Goal: Task Accomplishment & Management: Complete application form

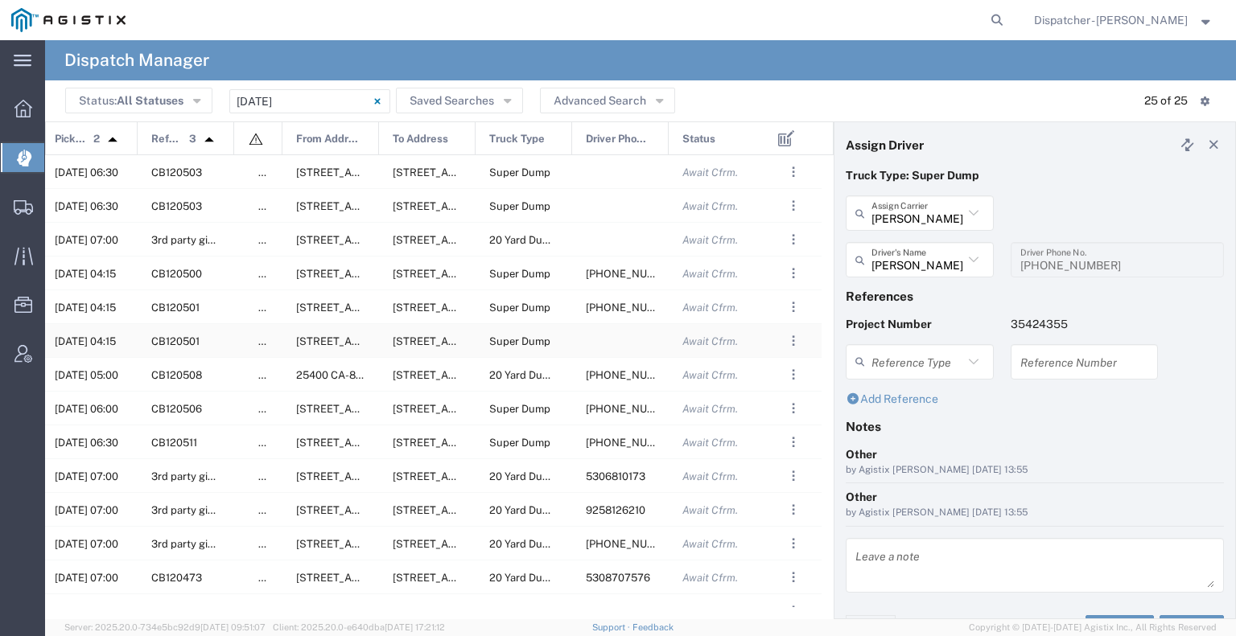
scroll to position [0, 189]
click at [304, 97] on input "[DATE] - [DATE]" at bounding box center [309, 101] width 161 height 24
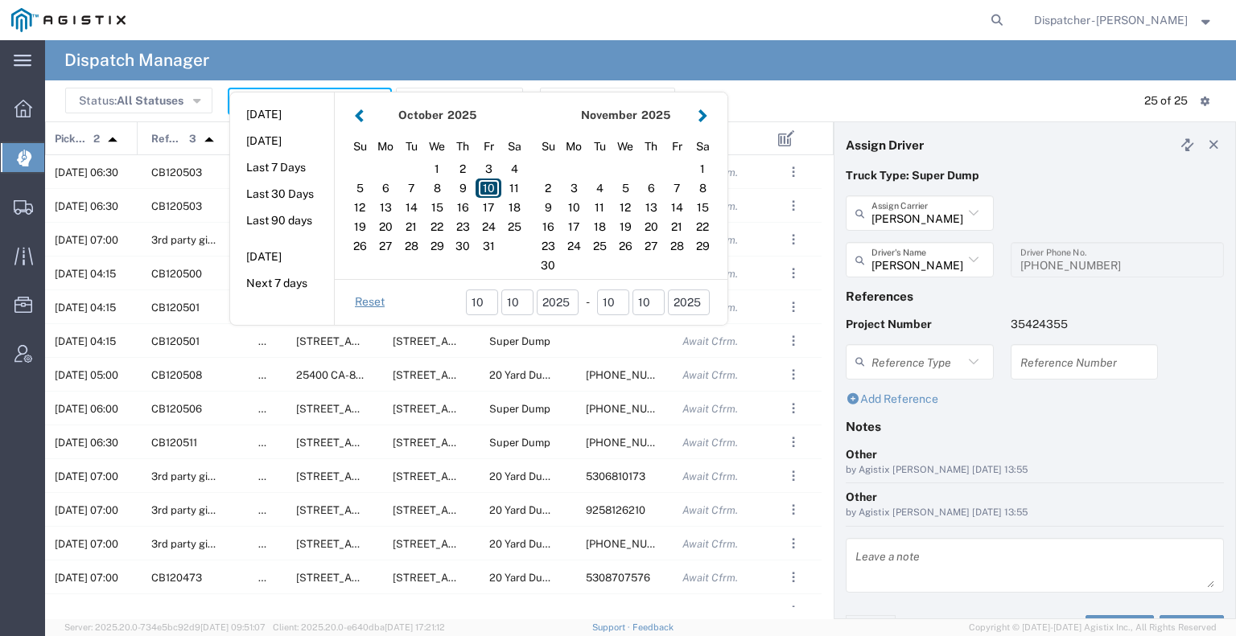
click at [480, 183] on div "10" at bounding box center [489, 188] width 26 height 19
click at [486, 189] on div "10" at bounding box center [489, 188] width 26 height 19
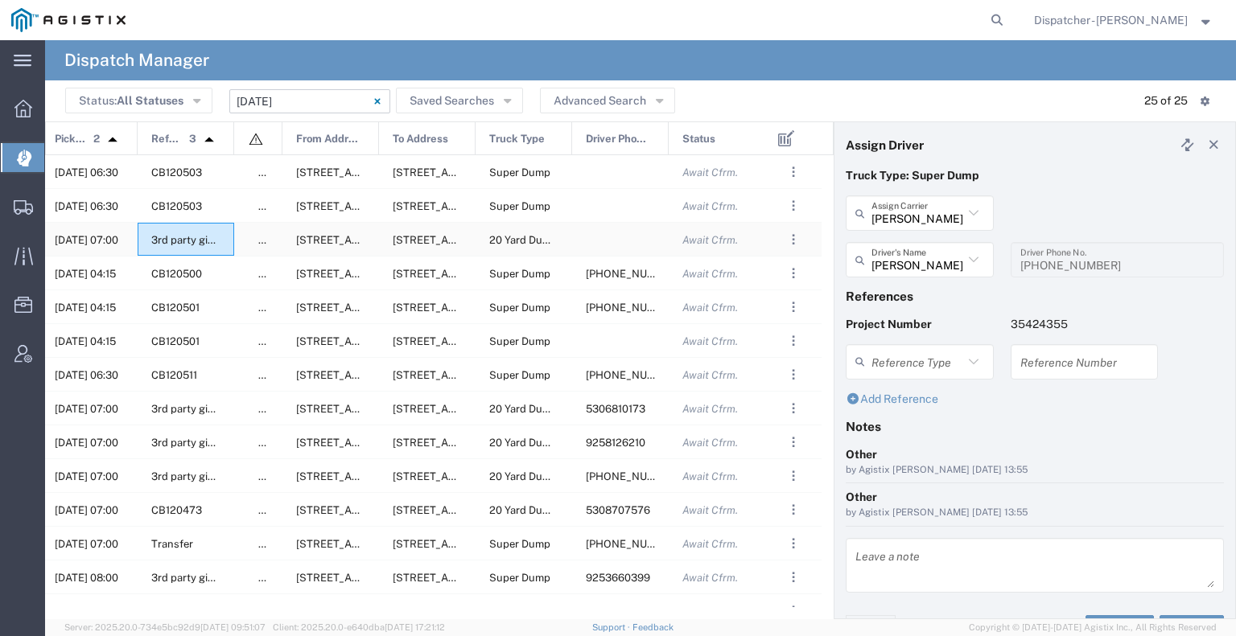
click at [225, 247] on div "3rd party giveaway" at bounding box center [186, 239] width 97 height 33
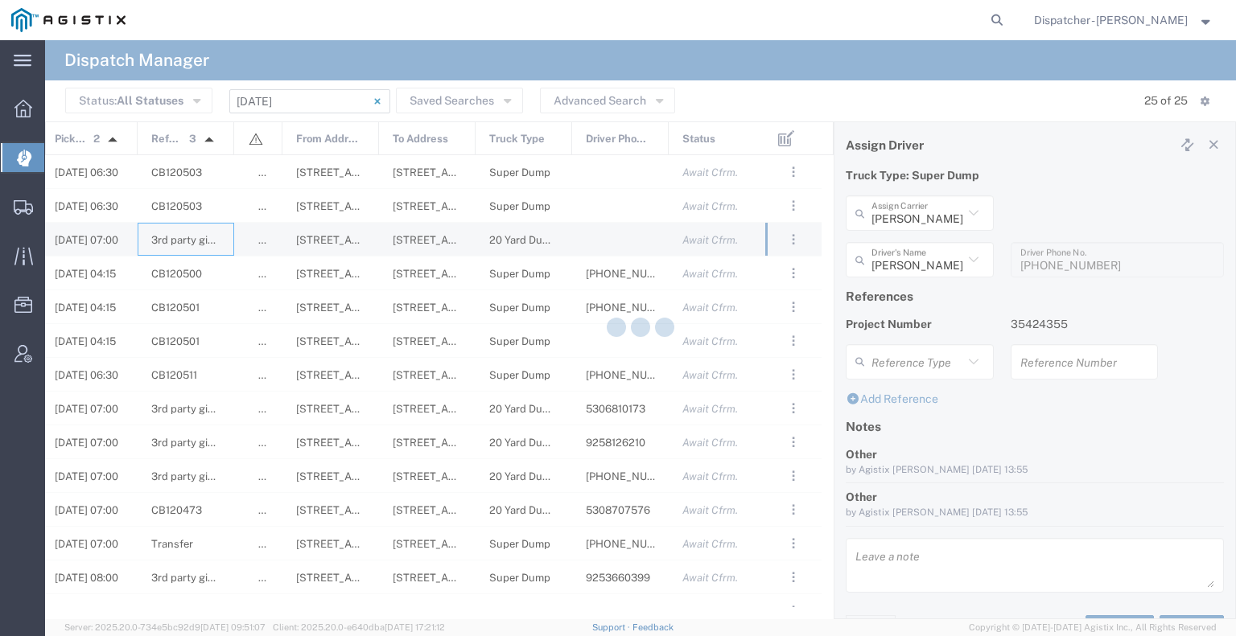
type input "Bhatti Bros Inc"
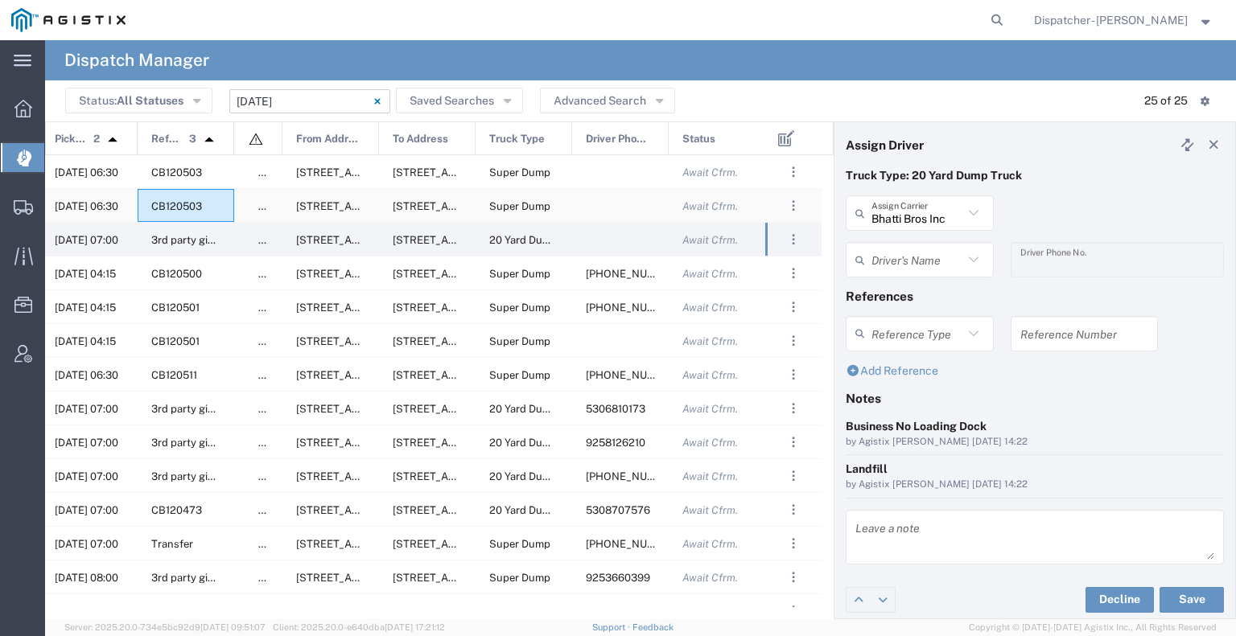
click at [220, 206] on div "CB120503" at bounding box center [186, 205] width 97 height 33
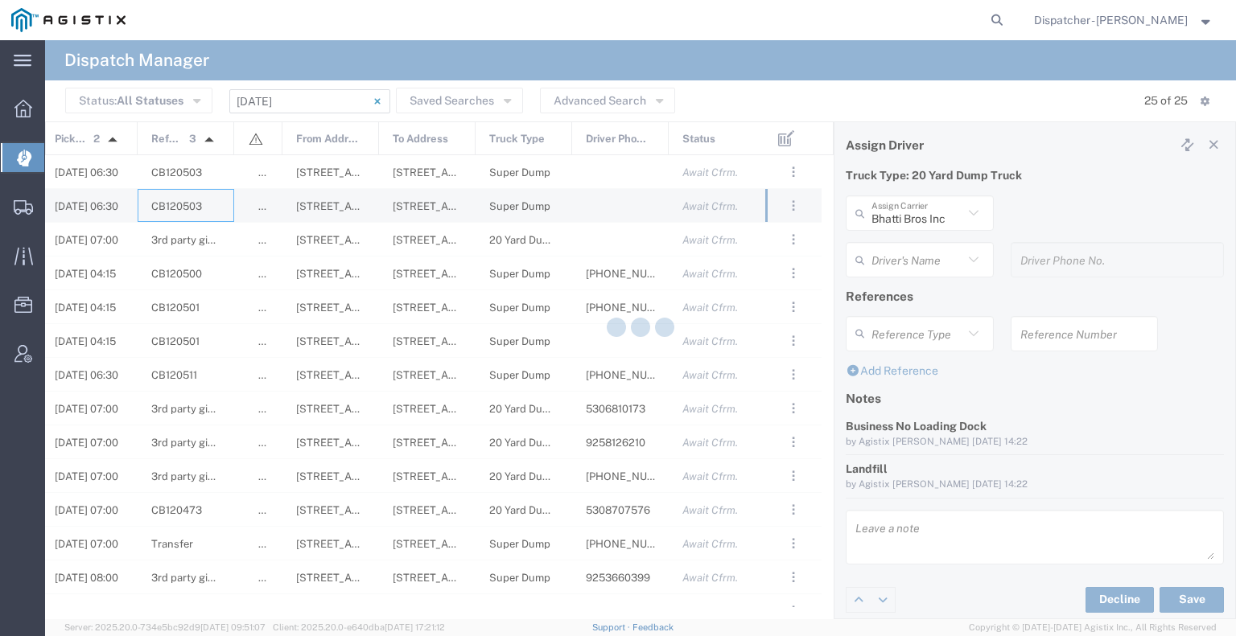
type input "[PERSON_NAME] & Sons Trucking, Inc"
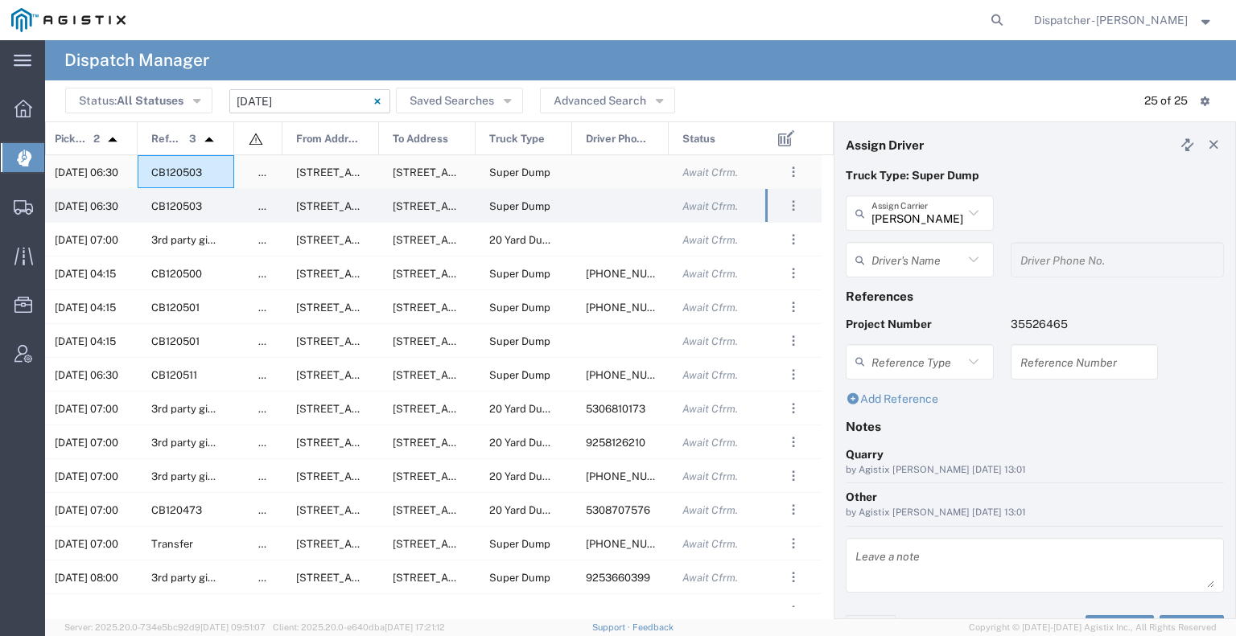
click at [219, 172] on div "CB120503" at bounding box center [186, 171] width 97 height 33
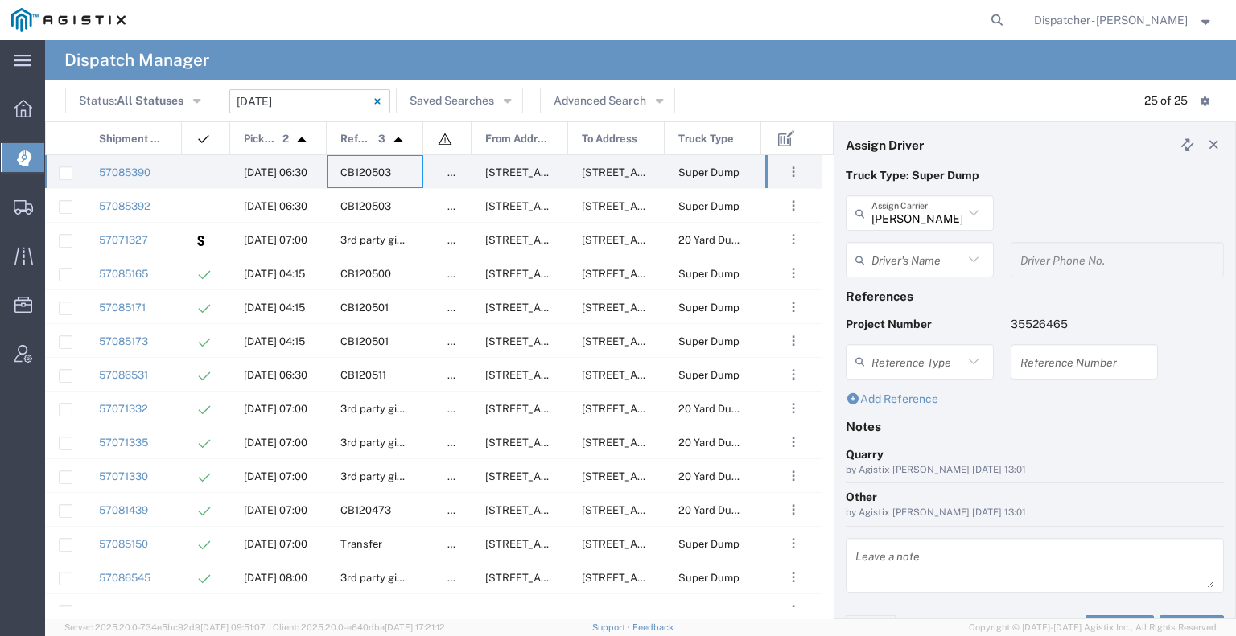
click at [891, 215] on input "[PERSON_NAME] & Sons Trucking, Inc" at bounding box center [917, 214] width 92 height 28
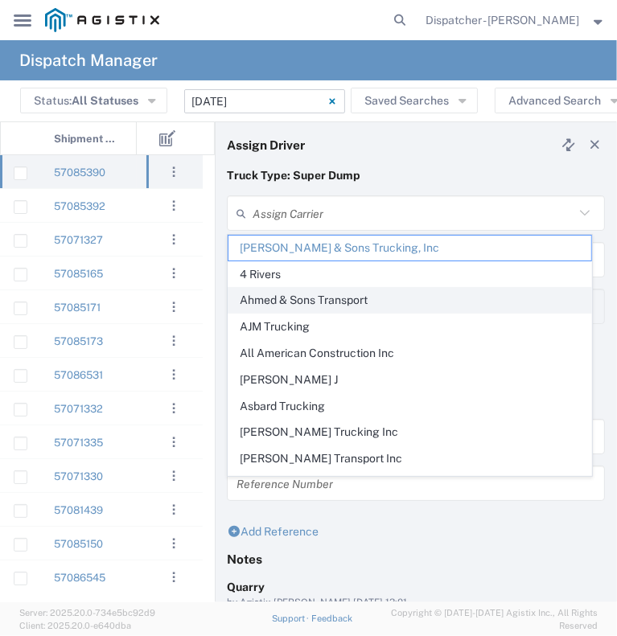
click at [291, 298] on span "Ahmed & Sons Transport" at bounding box center [409, 300] width 363 height 25
type input "Ahmed & Sons Transport"
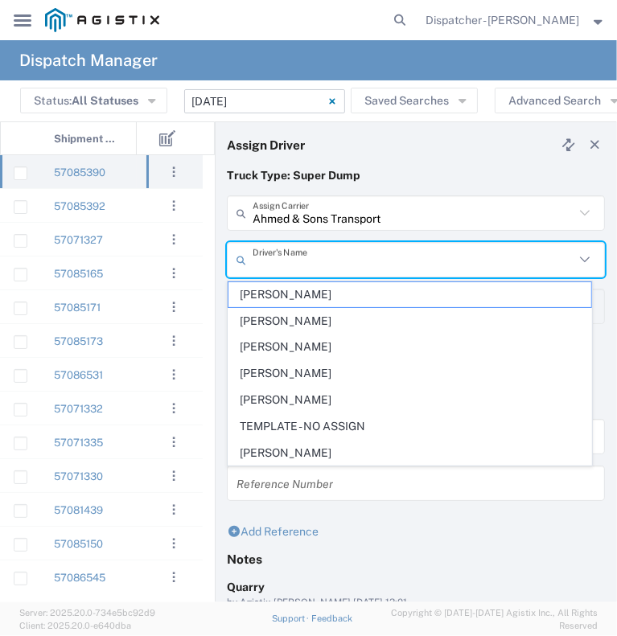
click at [288, 266] on input "text" at bounding box center [414, 260] width 322 height 28
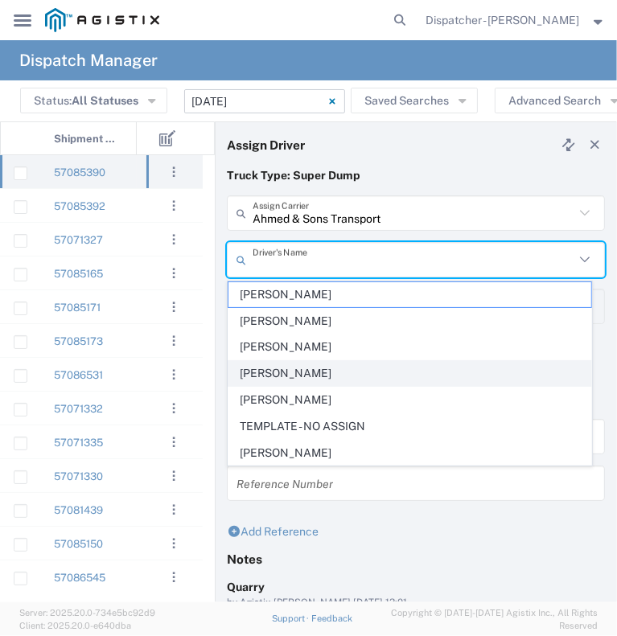
click at [267, 369] on span "[PERSON_NAME]" at bounding box center [409, 373] width 363 height 25
type input "[PERSON_NAME]"
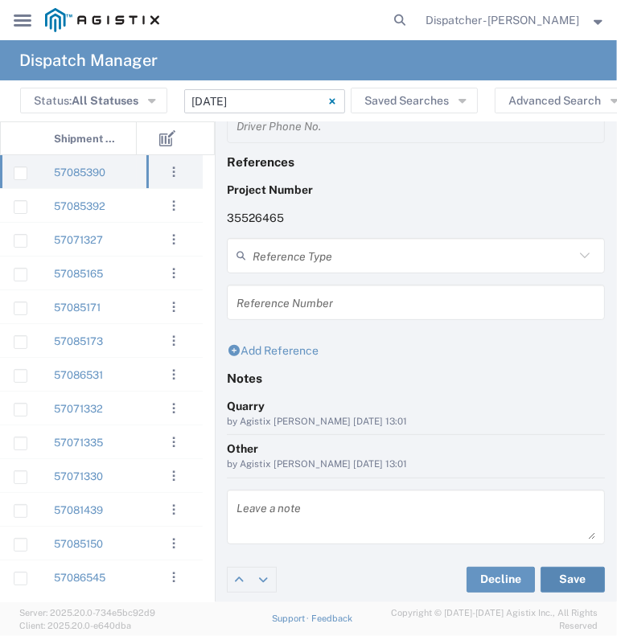
click at [574, 577] on button "Save" at bounding box center [573, 580] width 64 height 26
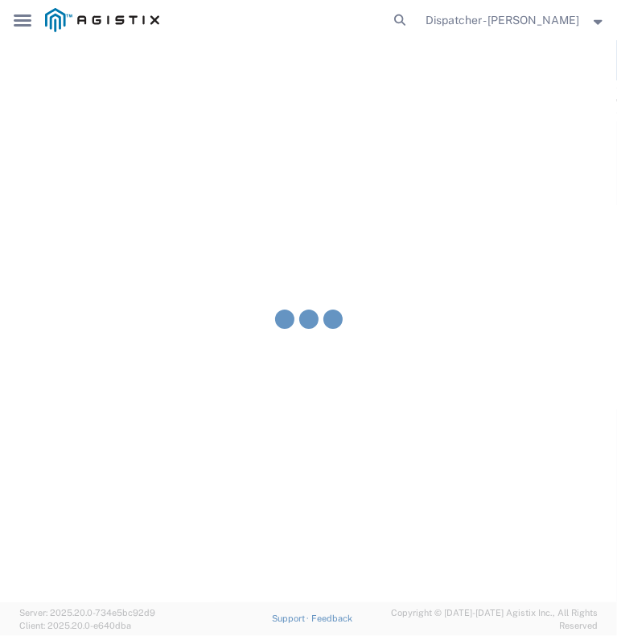
type input "Ahmed & Sons Transport"
type input "[PERSON_NAME]"
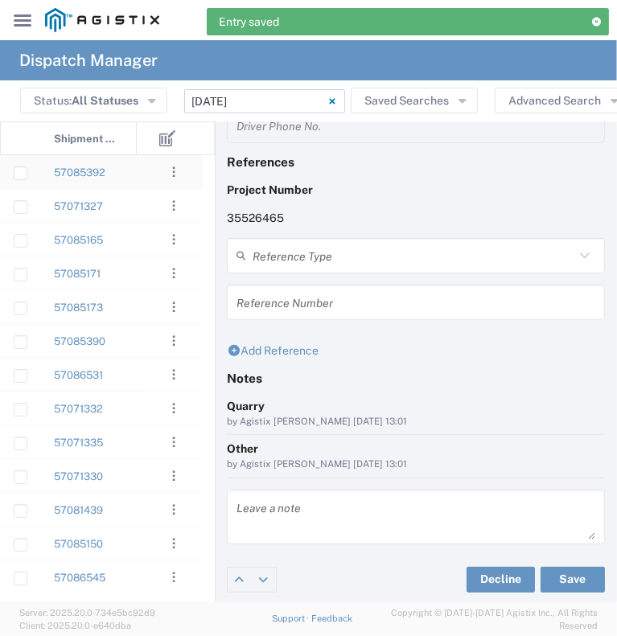
click at [127, 176] on div "57085392" at bounding box center [88, 171] width 97 height 33
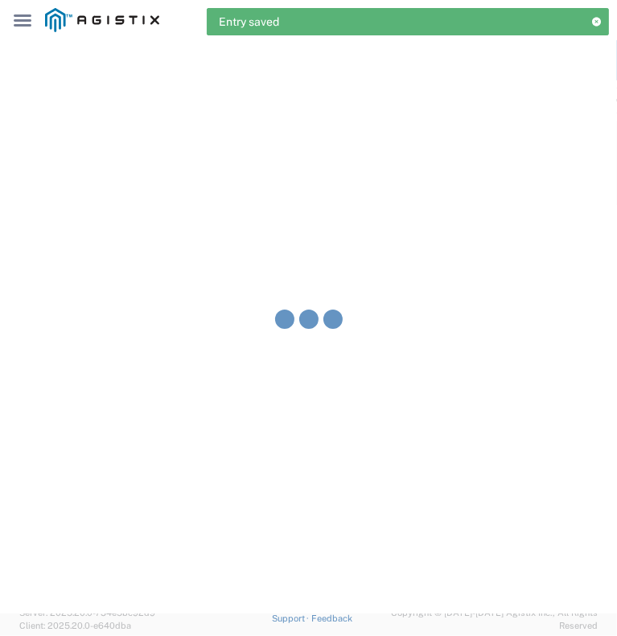
type input "[PERSON_NAME] & Sons Trucking, Inc"
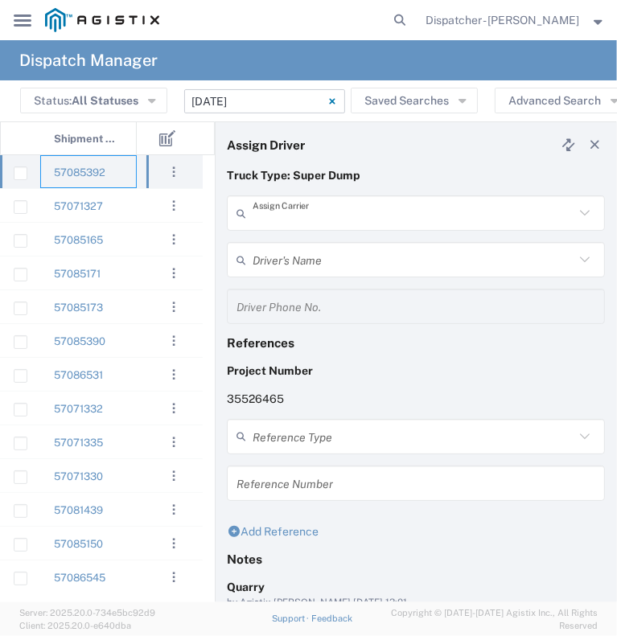
click at [393, 221] on input "text" at bounding box center [414, 214] width 322 height 28
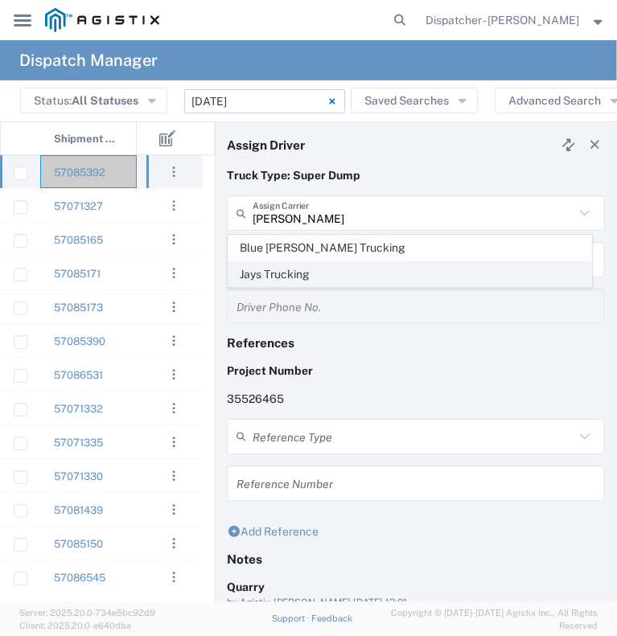
click at [425, 270] on span "Jays Trucking" at bounding box center [409, 274] width 363 height 25
type input "Jays Trucking"
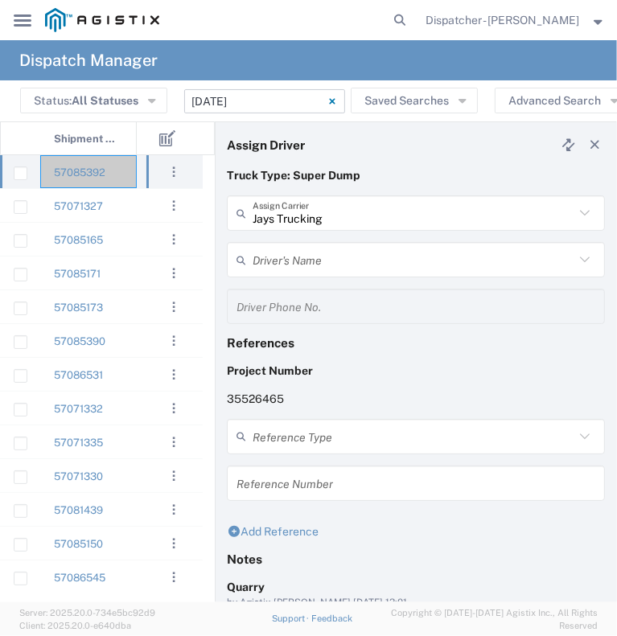
drag, startPoint x: 433, startPoint y: 253, endPoint x: 425, endPoint y: 254, distance: 8.1
click at [433, 253] on input "text" at bounding box center [414, 260] width 322 height 28
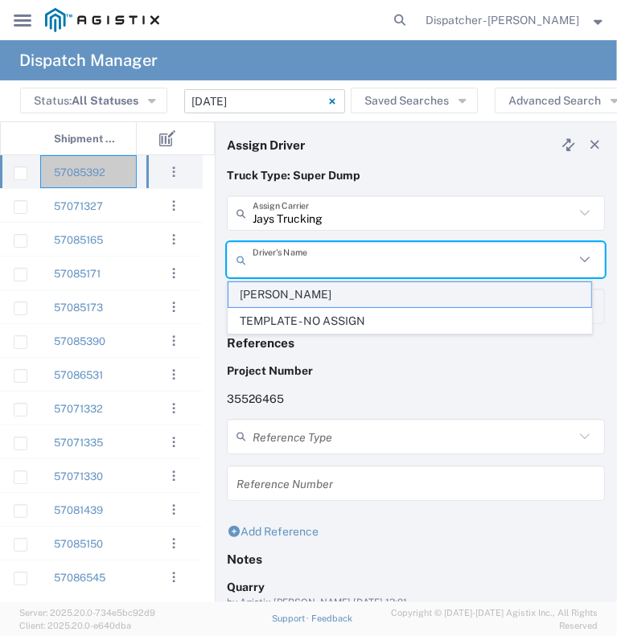
click at [376, 303] on span "[PERSON_NAME]" at bounding box center [409, 294] width 363 height 25
type input "[PERSON_NAME]"
type input "[PHONE_NUMBER]"
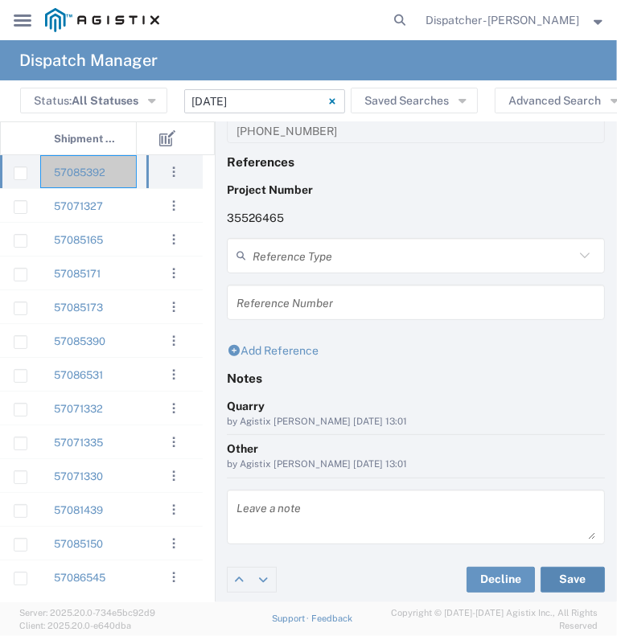
click at [566, 569] on button "Save" at bounding box center [573, 580] width 64 height 26
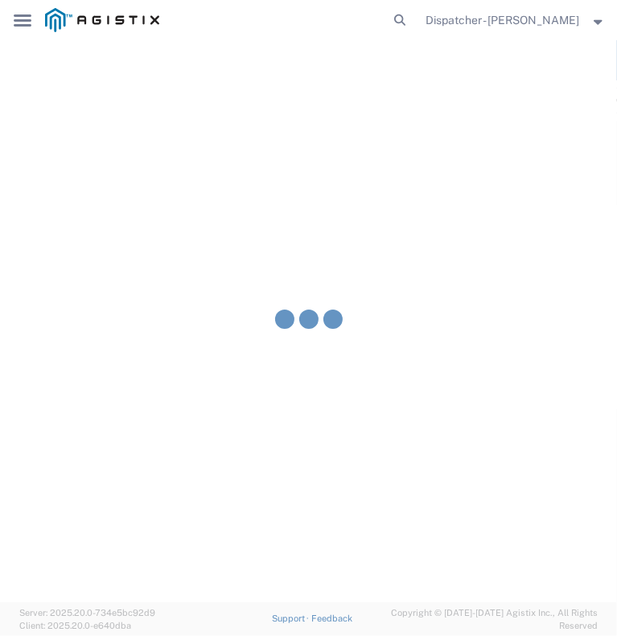
type input "Jays Trucking"
type input "[PERSON_NAME]"
